Goal: Check status

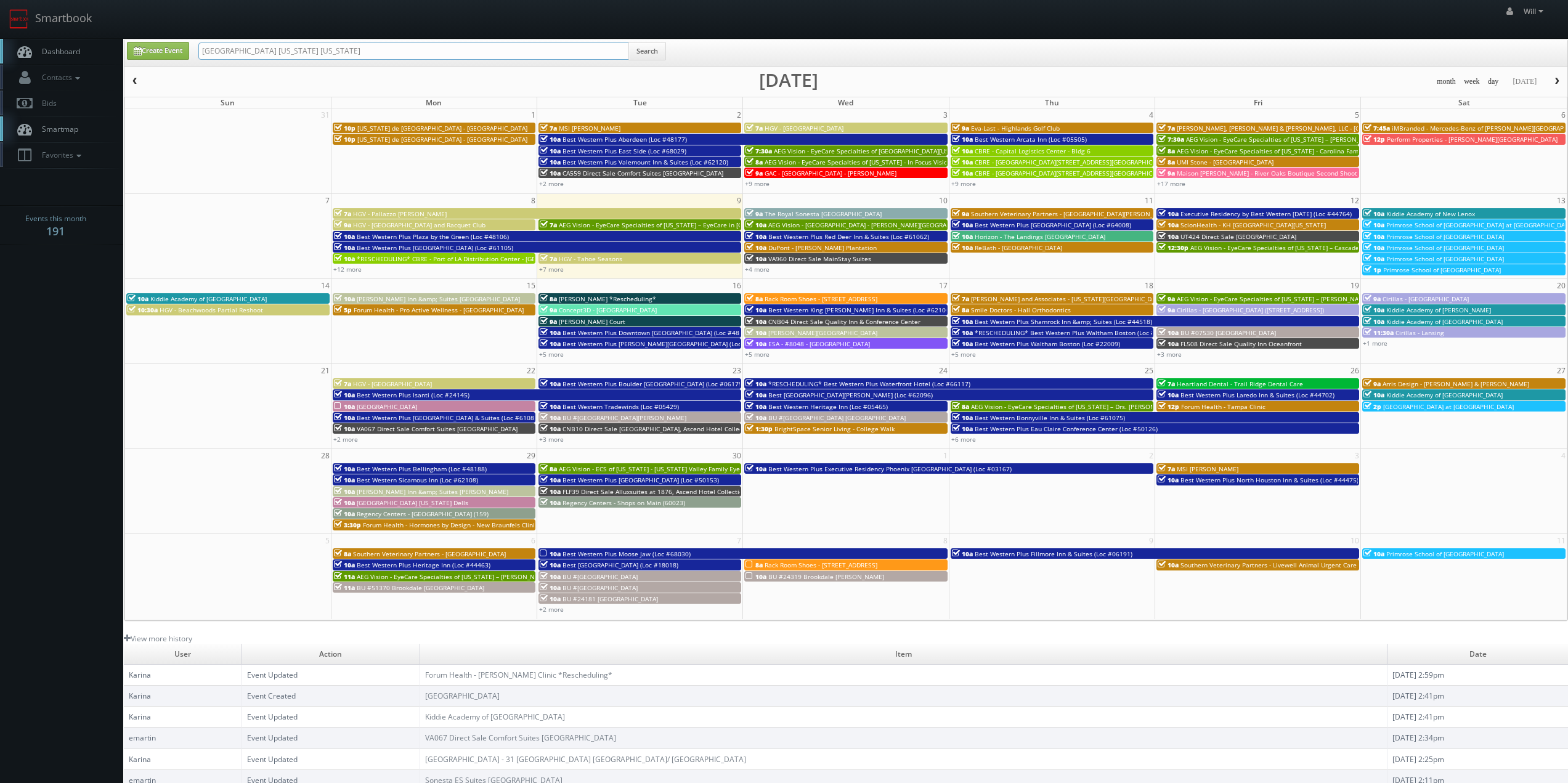
drag, startPoint x: 354, startPoint y: 48, endPoint x: 118, endPoint y: 28, distance: 236.8
click at [120, 28] on body "Smartbook Toggle Side Navigation Toggle Top Navigation Will Will Profile Logout…" at bounding box center [784, 437] width 1568 height 874
paste input "([DATE]) ESA - #9305 - McAlester Hwy 69"
drag, startPoint x: 242, startPoint y: 53, endPoint x: 119, endPoint y: 39, distance: 123.8
click at [120, 39] on body "Smartbook Toggle Side Navigation Toggle Top Navigation Will Will Profile Logout…" at bounding box center [784, 437] width 1568 height 874
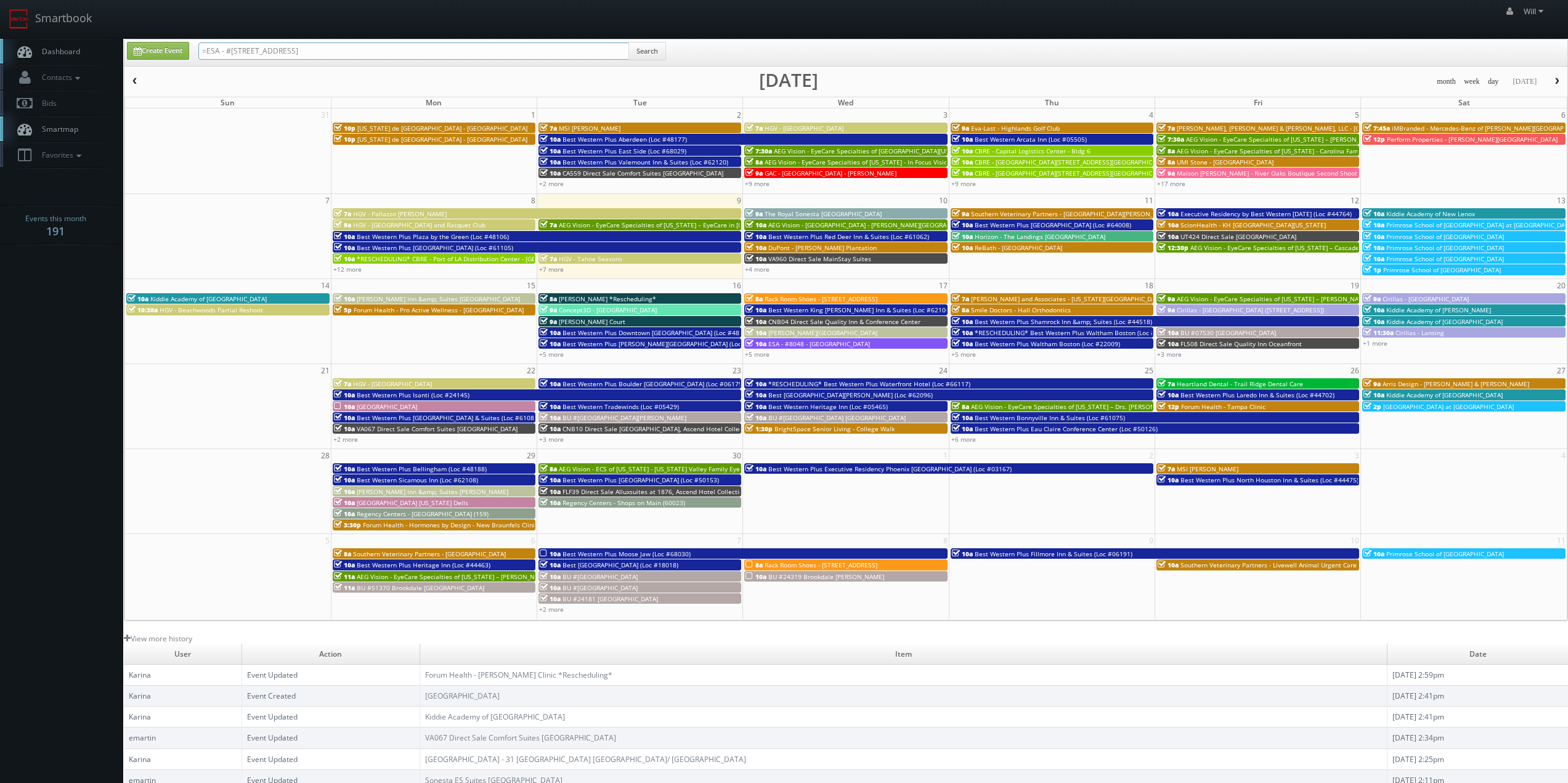
type input "=ESA - #9305 - McAlester Hwy 69"
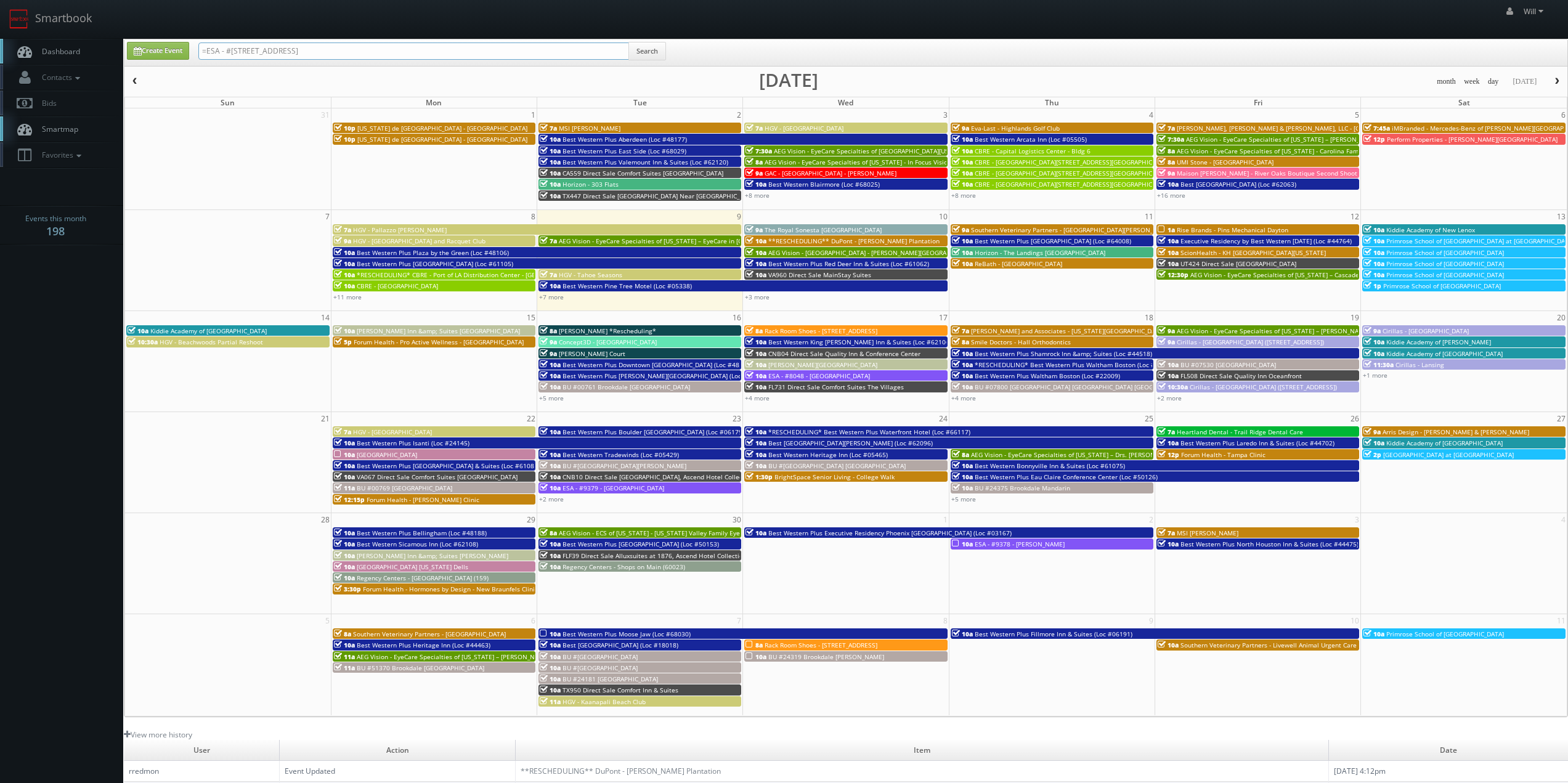
click at [210, 53] on input "=ESA - #[STREET_ADDRESS]" at bounding box center [414, 51] width 430 height 18
type input "ESA - #9305 - McAlester Hwy 69"
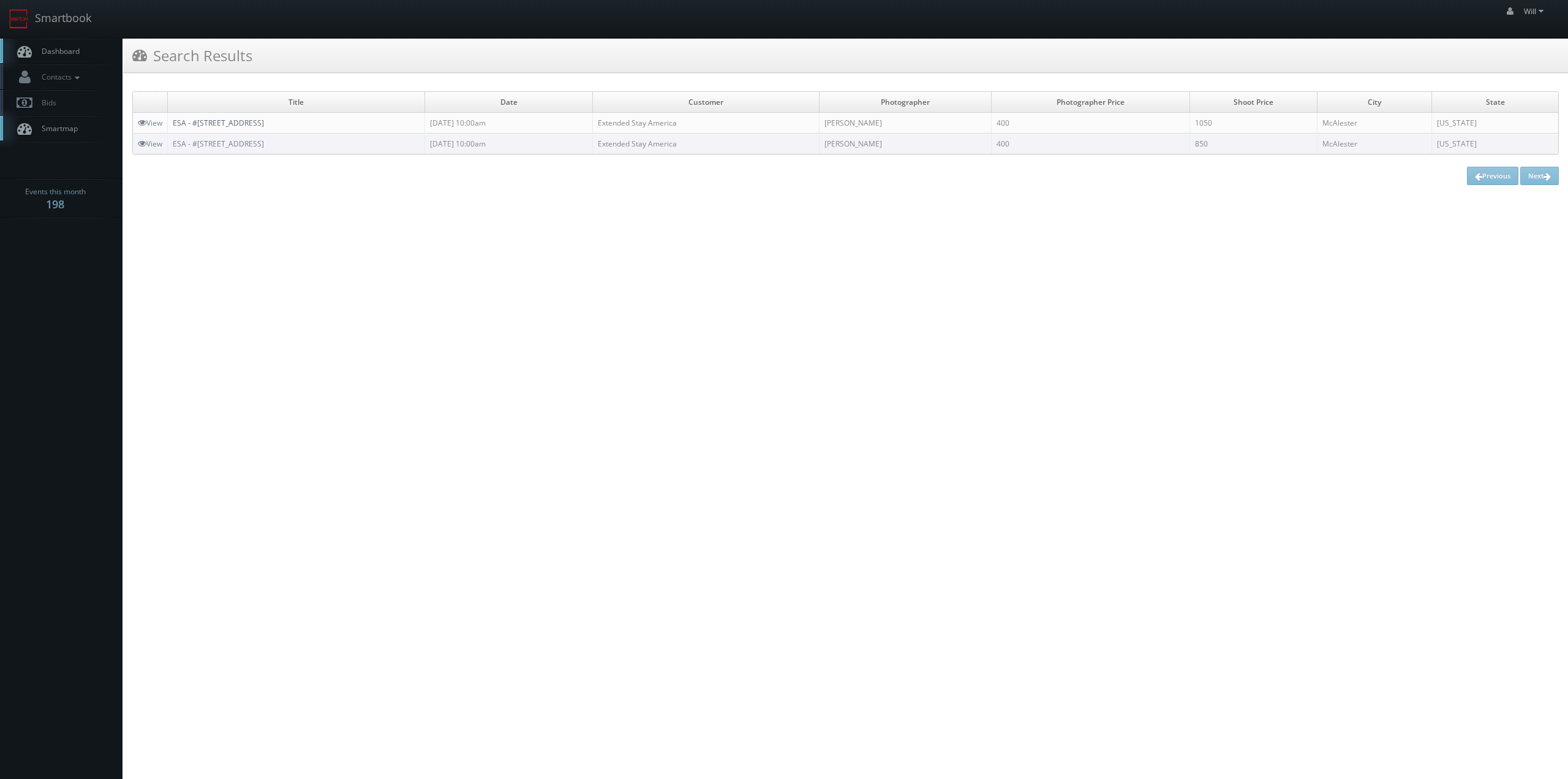
click at [231, 124] on link "ESA - #[STREET_ADDRESS]" at bounding box center [218, 123] width 91 height 11
